Goal: Understand process/instructions: Learn how to perform a task or action

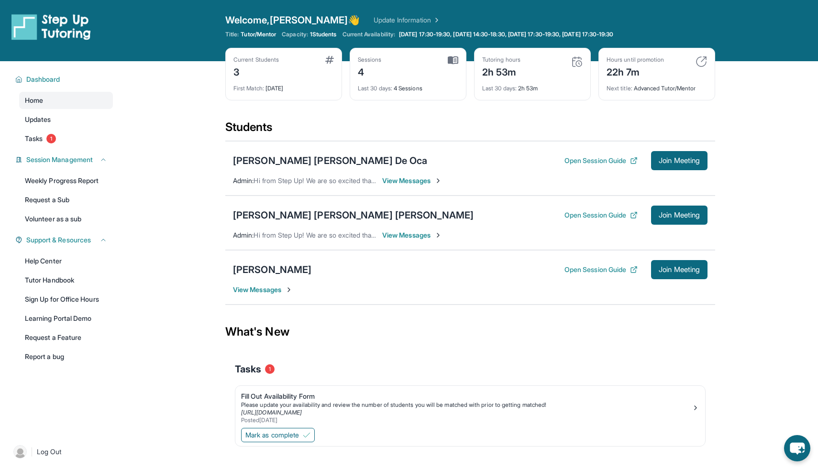
click at [575, 63] on img at bounding box center [576, 61] width 11 height 11
click at [500, 60] on div "Tutoring hours" at bounding box center [501, 60] width 38 height 8
click at [500, 71] on div "2h 53m" at bounding box center [501, 71] width 38 height 15
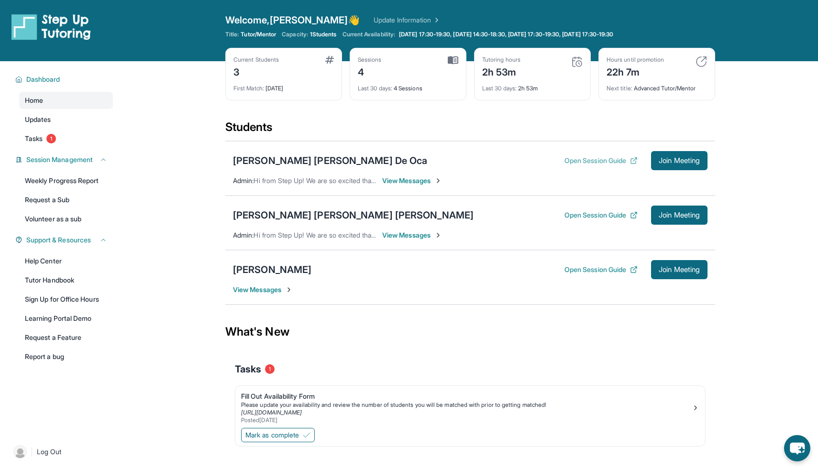
click at [605, 161] on button "Open Session Guide" at bounding box center [600, 161] width 73 height 10
